Goal: Navigation & Orientation: Understand site structure

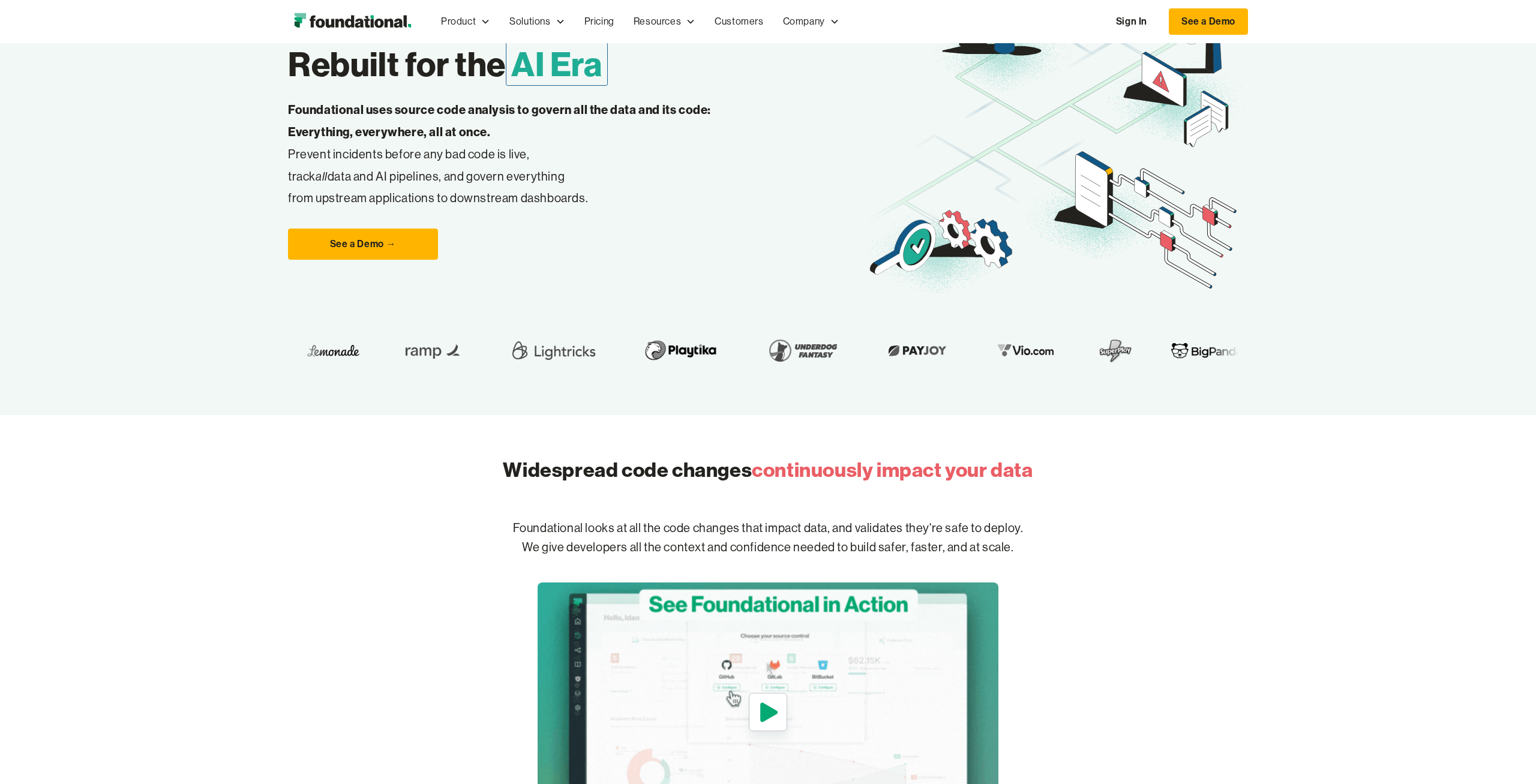
scroll to position [374, 0]
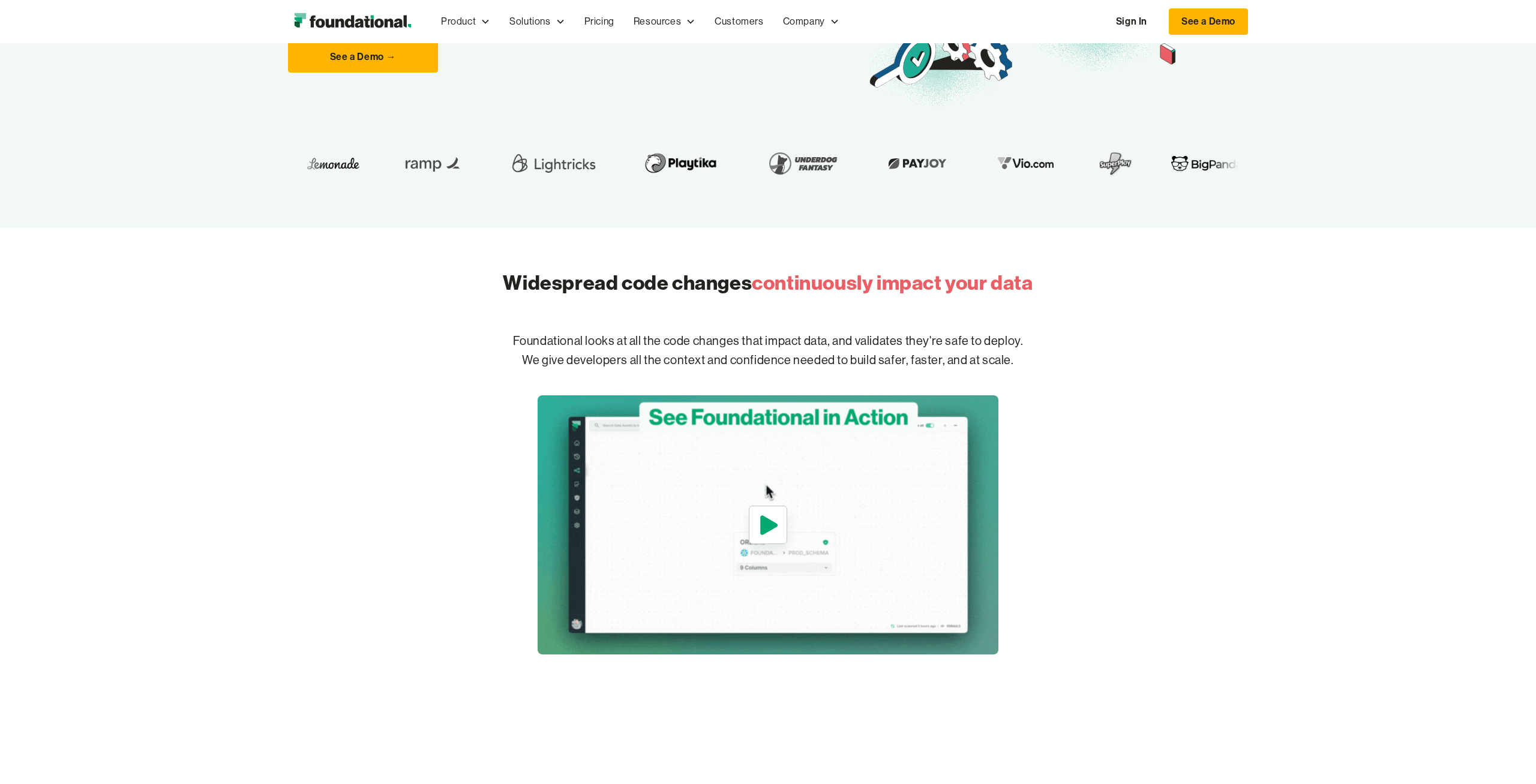
click at [776, 540] on icon "open lightbox" at bounding box center [768, 525] width 28 height 39
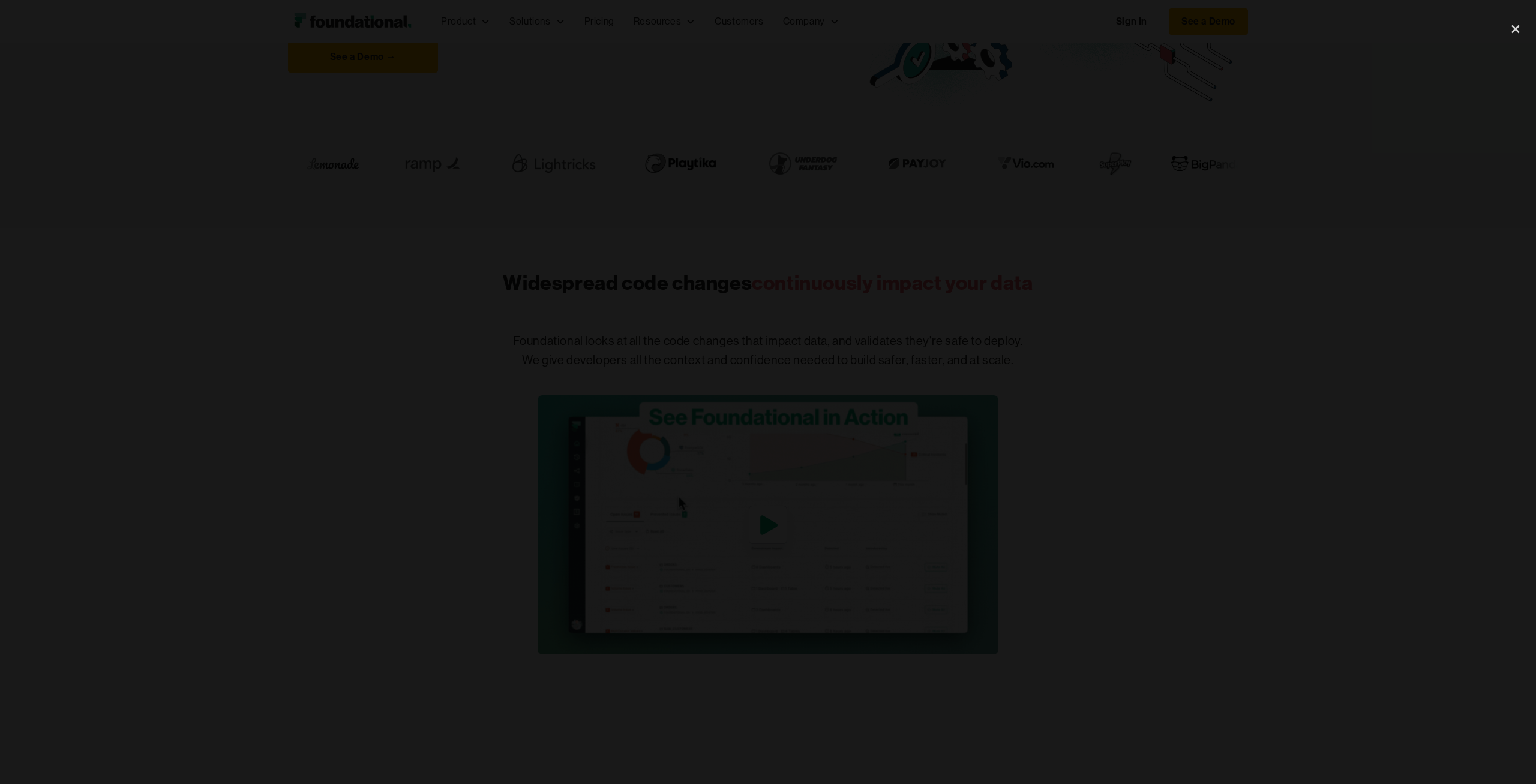
click at [1340, 430] on div at bounding box center [768, 392] width 1536 height 753
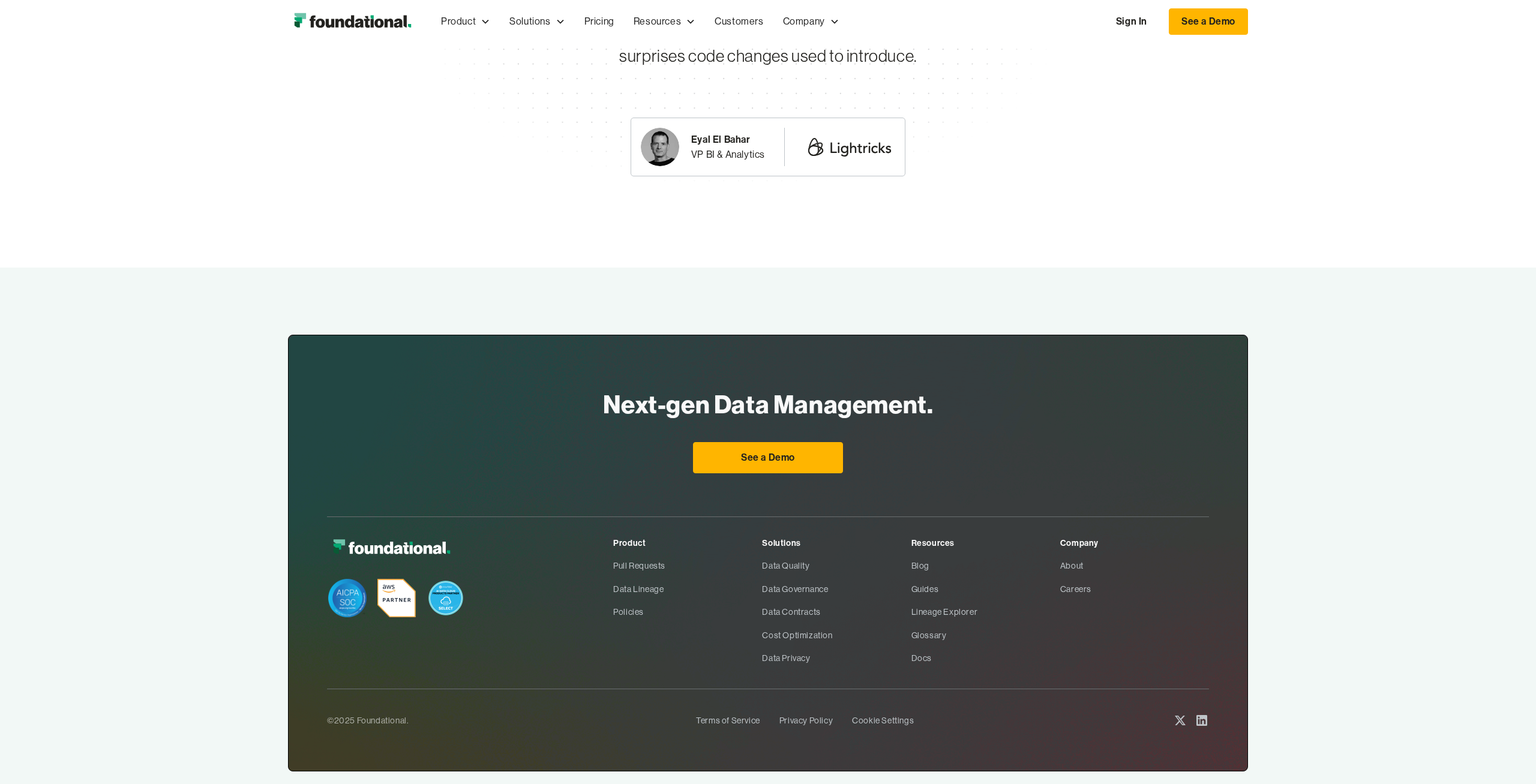
scroll to position [4156, 0]
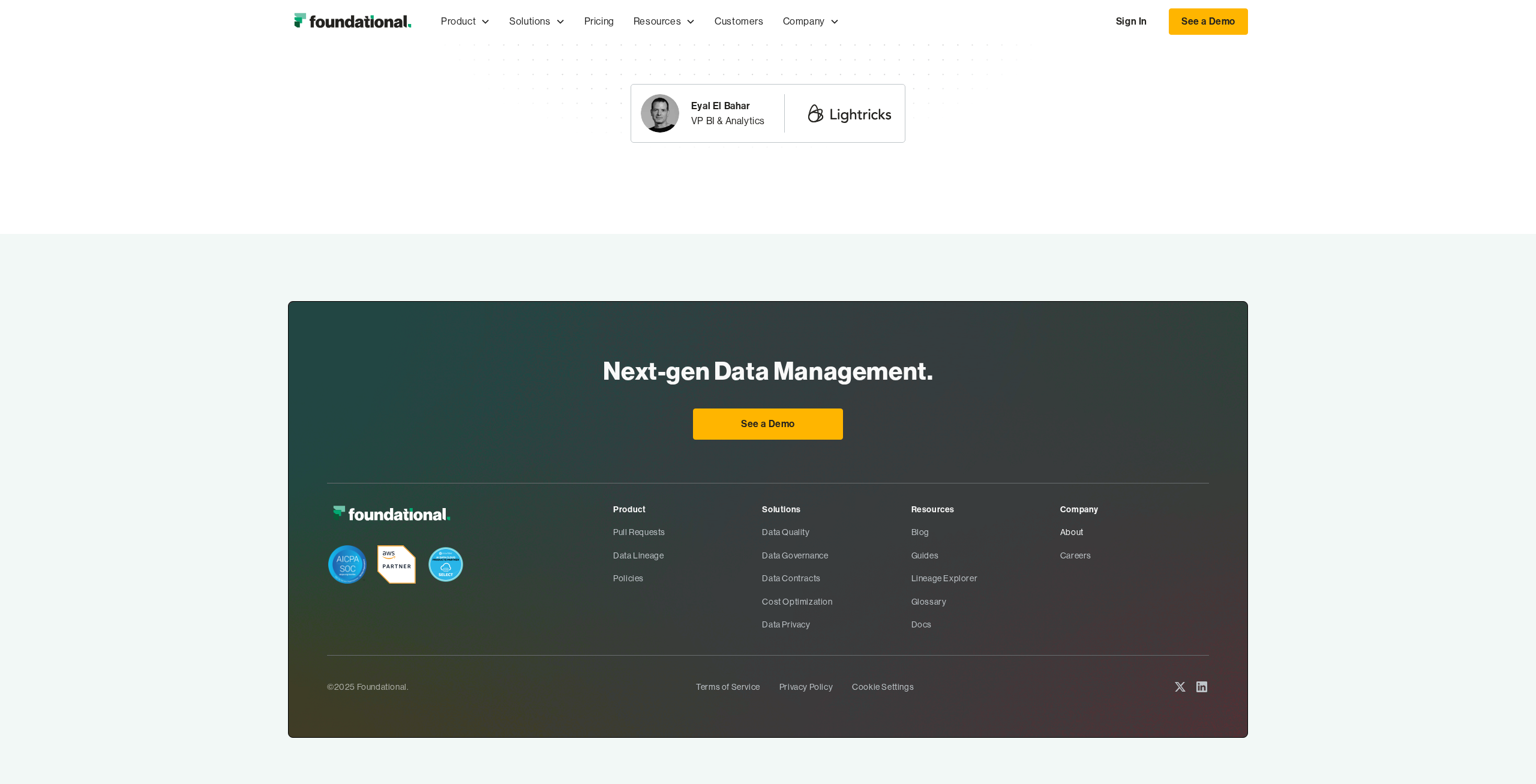
click at [1082, 528] on link "About" at bounding box center [1135, 532] width 149 height 22
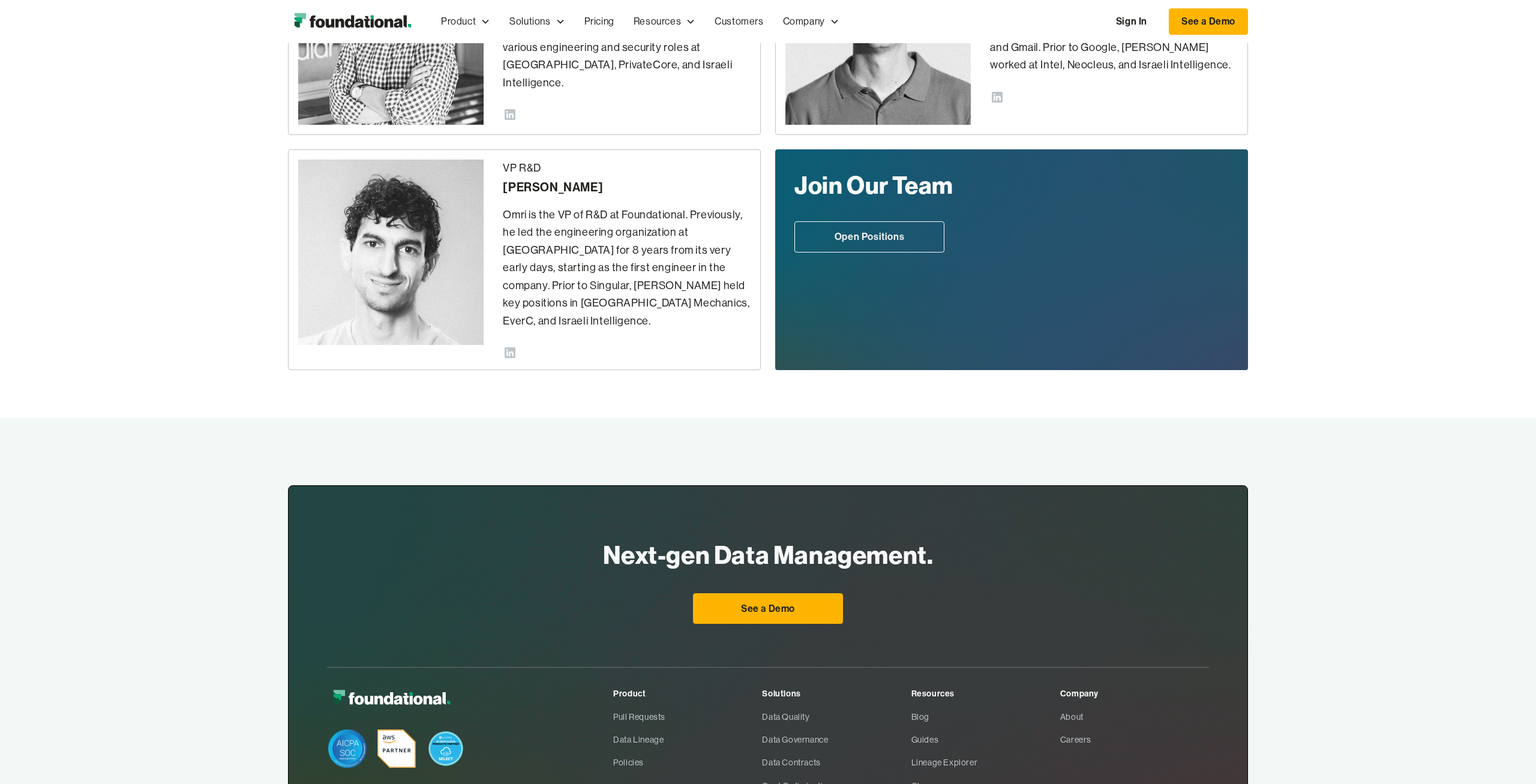
scroll to position [544, 0]
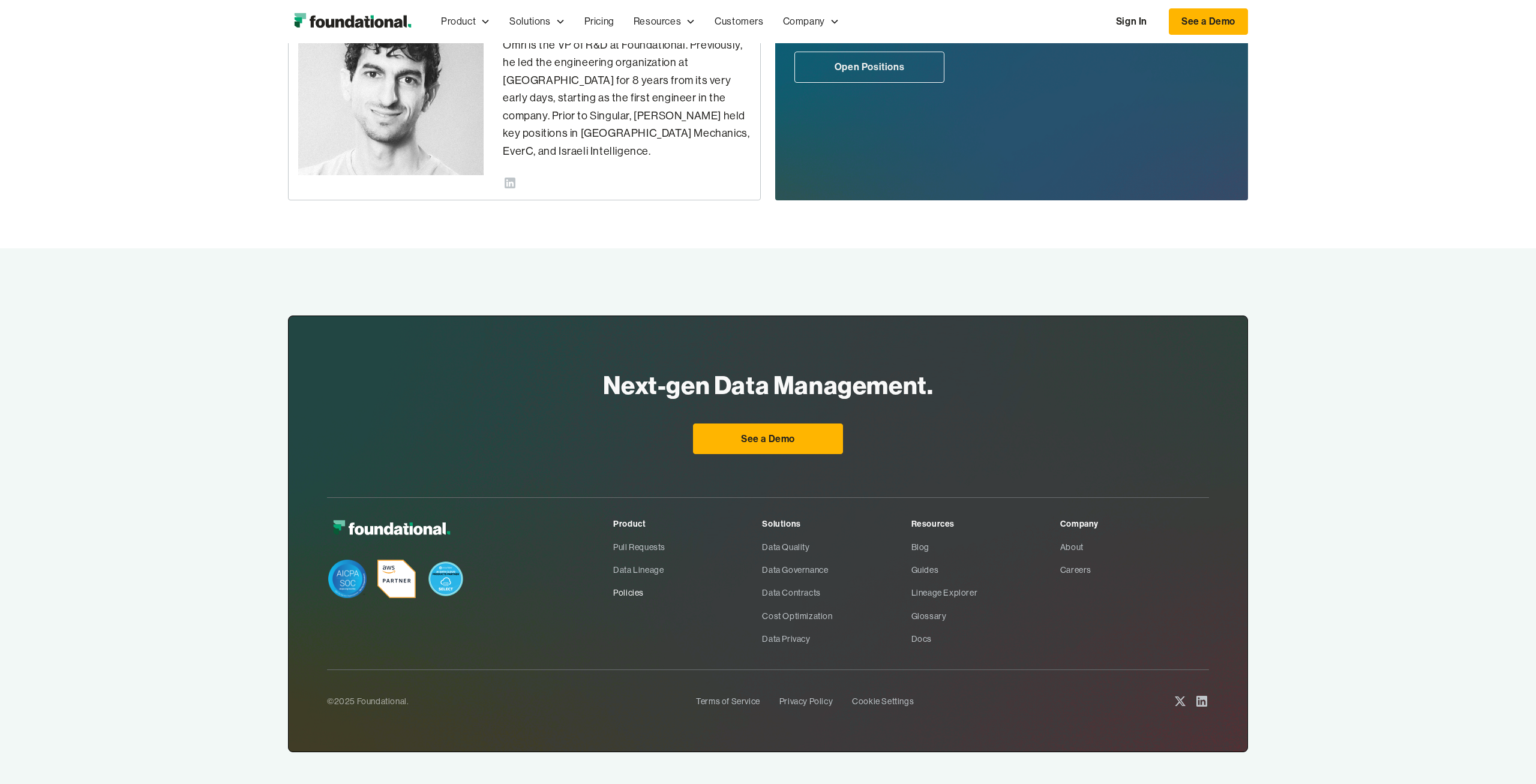
click at [626, 581] on link "Policies" at bounding box center [687, 592] width 149 height 22
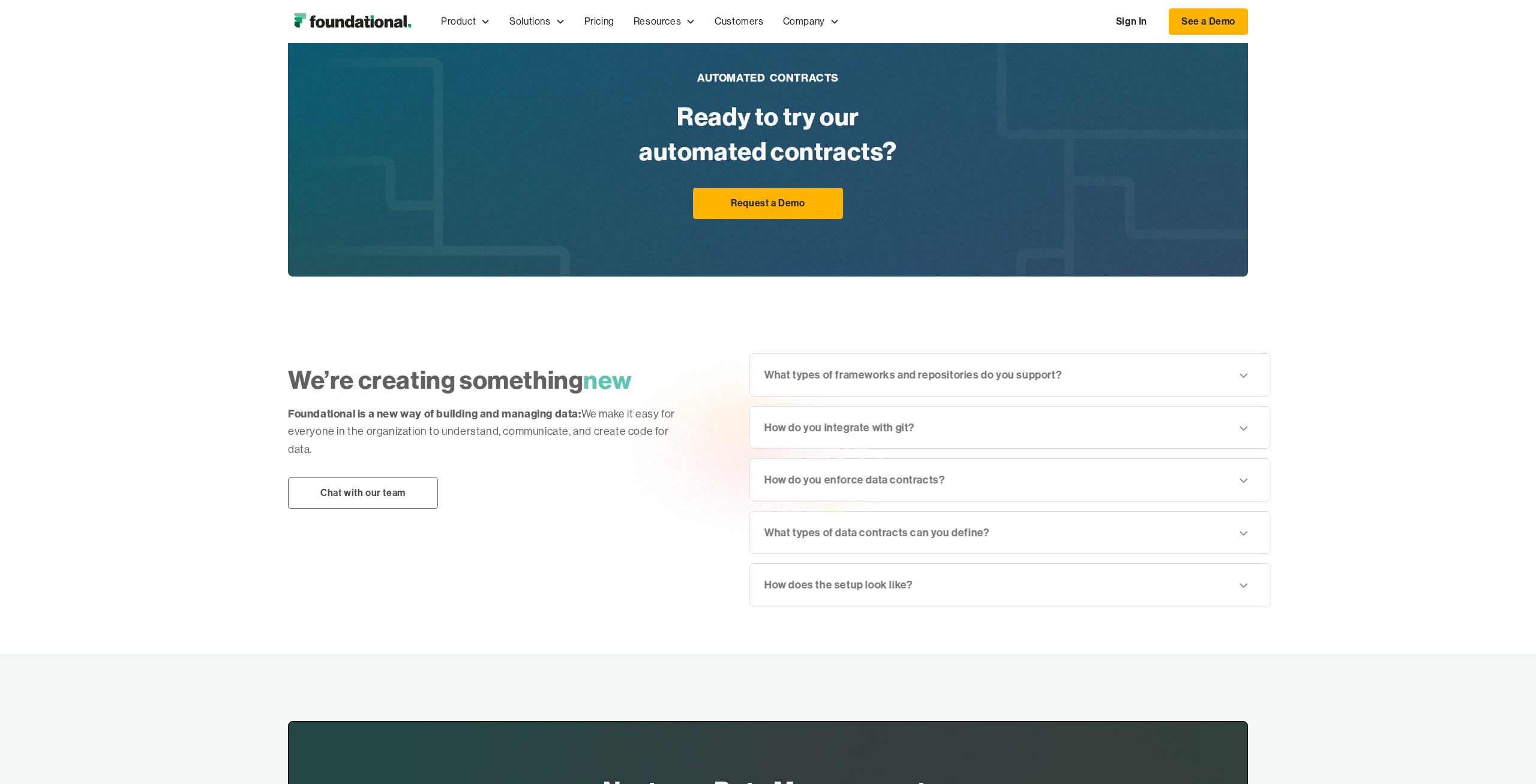
scroll to position [1684, 0]
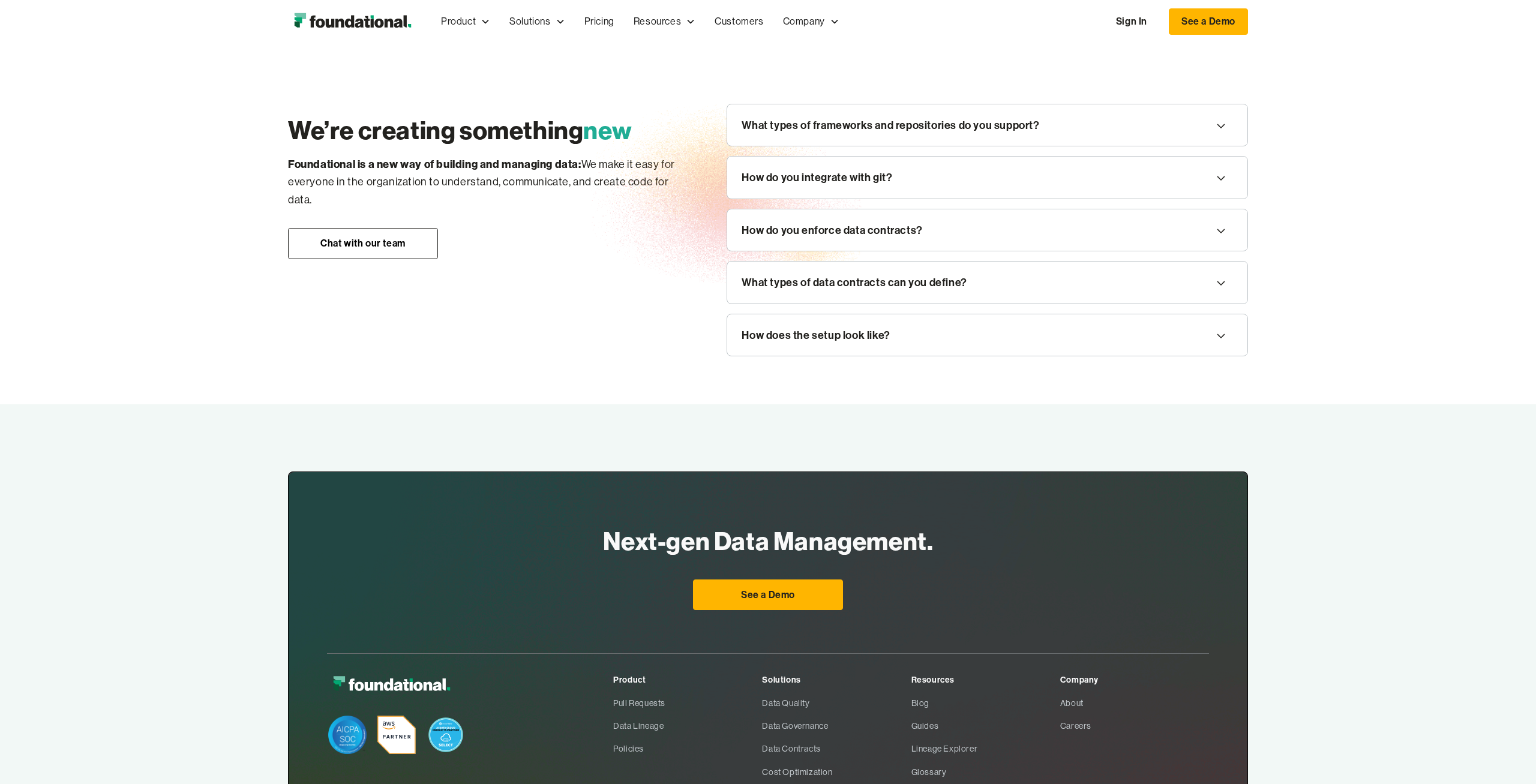
click at [1296, 644] on div "Next-gen Data Management. For Everyone See a Demo Product Pull Requests Data Li…" at bounding box center [768, 680] width 1536 height 552
